Goal: Transaction & Acquisition: Purchase product/service

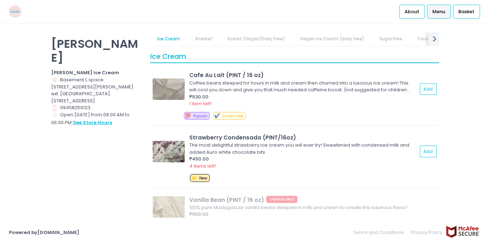
click at [100, 119] on button "see store hours" at bounding box center [93, 123] width 40 height 8
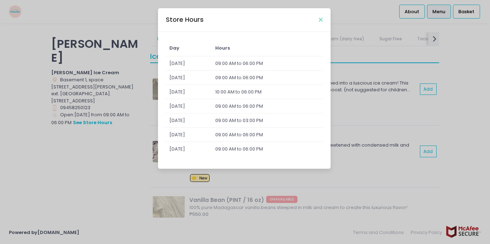
click at [320, 18] on icon "Close" at bounding box center [321, 19] width 4 height 5
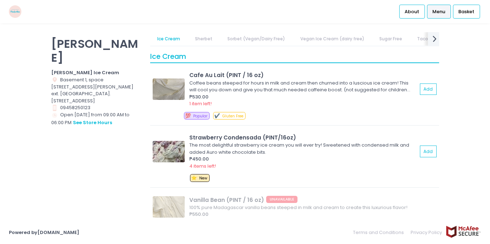
click at [431, 37] on icon "next Created with Sketch." at bounding box center [435, 38] width 10 height 10
click at [154, 41] on icon "prev Created with Sketch." at bounding box center [155, 38] width 10 height 10
click at [174, 40] on link "Tacos" at bounding box center [175, 39] width 27 height 14
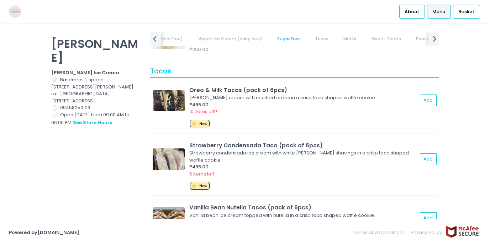
scroll to position [2248, 0]
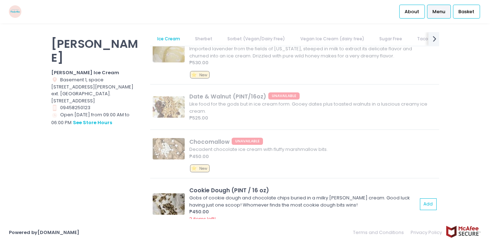
scroll to position [746, 0]
click at [410, 14] on span "About" at bounding box center [412, 11] width 15 height 7
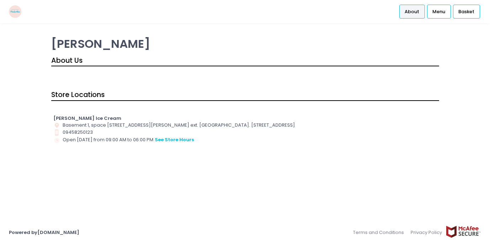
click at [18, 11] on img at bounding box center [15, 11] width 12 height 12
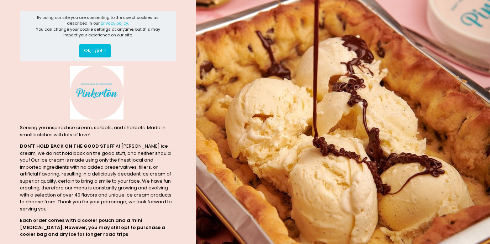
click at [101, 53] on button "Ok, I got it" at bounding box center [95, 51] width 32 height 14
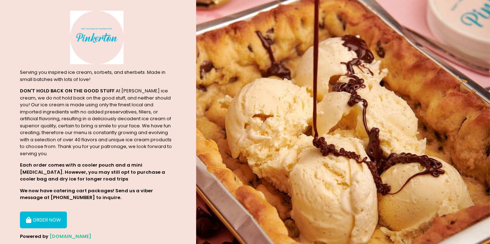
click at [52, 211] on button "ORDER NOW" at bounding box center [43, 219] width 47 height 17
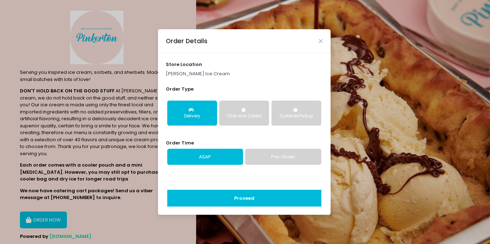
click at [263, 151] on link "Pre-Order" at bounding box center [283, 157] width 76 height 16
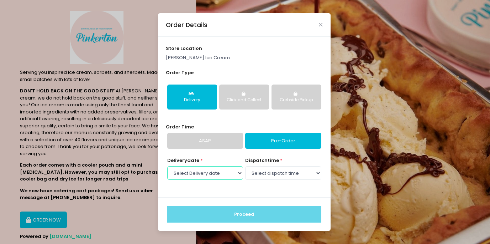
click at [233, 172] on select "Select Delivery date [DATE] [DATE] [DATE] [DATE]" at bounding box center [205, 173] width 76 height 14
click at [233, 174] on select "Select Delivery date [DATE] [DATE] [DATE] [DATE]" at bounding box center [205, 173] width 76 height 14
select select "[DATE]"
click at [167, 166] on select "Select Delivery date [DATE] [DATE] [DATE] [DATE]" at bounding box center [205, 173] width 76 height 14
click at [285, 173] on select "Select dispatch time 09:00 AM - 09:30 AM 09:30 AM - 10:00 AM 10:00 AM - 10:30 A…" at bounding box center [283, 173] width 76 height 14
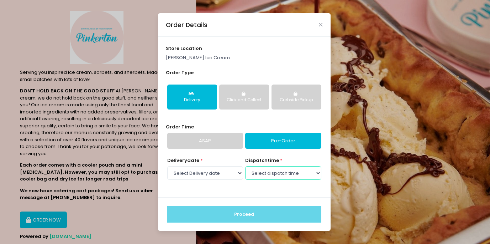
select select "14:30"
click at [245, 166] on select "Select dispatch time 09:00 AM - 09:30 AM 09:30 AM - 10:00 AM 10:00 AM - 10:30 A…" at bounding box center [283, 173] width 76 height 14
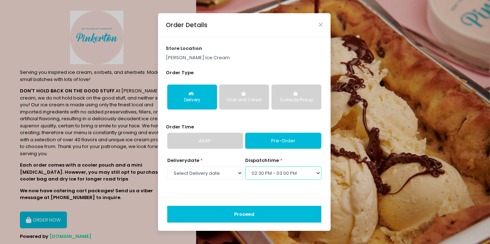
click at [302, 173] on select "Select dispatch time 09:00 AM - 09:30 AM 09:30 AM - 10:00 AM 10:00 AM - 10:30 A…" at bounding box center [283, 173] width 76 height 14
click at [245, 166] on select "Select dispatch time 09:00 AM - 09:30 AM 09:30 AM - 10:00 AM 10:00 AM - 10:30 A…" at bounding box center [283, 173] width 76 height 14
click at [247, 216] on button "Proceed" at bounding box center [244, 214] width 154 height 17
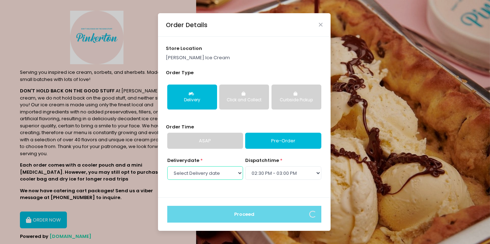
click at [221, 169] on select "Select Delivery date [DATE] [DATE] [DATE] [DATE]" at bounding box center [205, 173] width 76 height 14
click at [167, 166] on select "Select Delivery date [DATE] [DATE] [DATE] [DATE]" at bounding box center [205, 173] width 76 height 14
click at [320, 22] on icon "Close" at bounding box center [321, 24] width 4 height 5
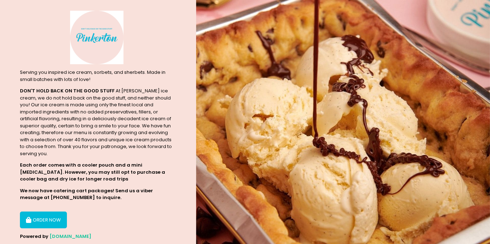
click at [42, 214] on button "ORDER NOW" at bounding box center [43, 219] width 47 height 17
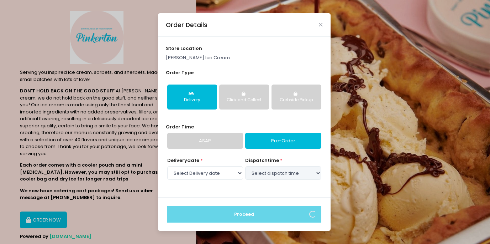
select select "[DATE]"
select select "14:30"
click at [321, 23] on icon "Close" at bounding box center [321, 24] width 4 height 5
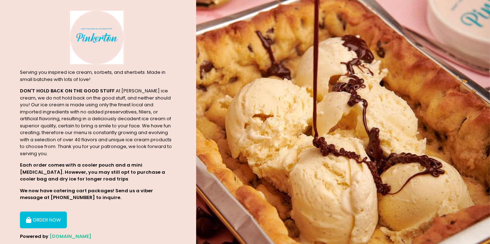
click at [44, 214] on button "ORDER NOW" at bounding box center [43, 219] width 47 height 17
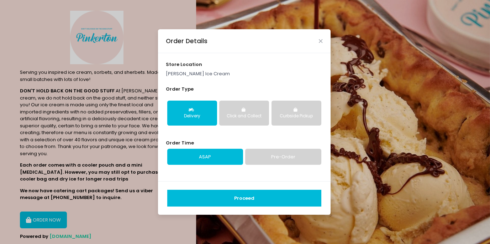
click at [267, 157] on link "Pre-Order" at bounding box center [283, 157] width 76 height 16
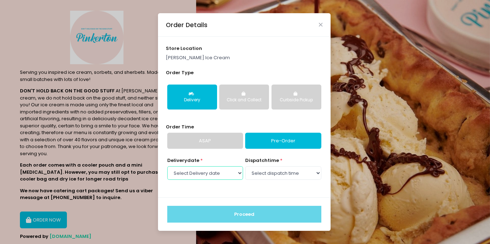
click at [238, 172] on select "Select Delivery date [DATE] [DATE] [DATE] [DATE]" at bounding box center [205, 173] width 76 height 14
select select "[DATE]"
click at [167, 166] on select "Select Delivery date [DATE] [DATE] [DATE] [DATE]" at bounding box center [205, 173] width 76 height 14
select select "14:30"
click at [245, 166] on select "Select dispatch time 09:00 AM - 09:30 AM 09:30 AM - 10:00 AM 10:00 AM - 10:30 A…" at bounding box center [283, 173] width 76 height 14
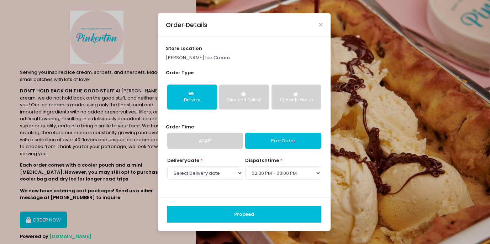
click at [243, 214] on button "Proceed" at bounding box center [244, 214] width 154 height 17
